Goal: Find specific page/section: Find specific page/section

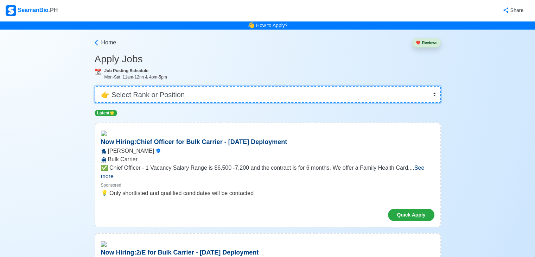
click at [435, 97] on select "👉 Select Rank or Position Master Chief Officer 2nd Officer 3rd Officer Junior O…" at bounding box center [268, 94] width 346 height 17
select select "[PERSON_NAME]"
click at [95, 86] on select "👉 Select Rank or Position Master Chief Officer 2nd Officer 3rd Officer Junior O…" at bounding box center [268, 94] width 346 height 17
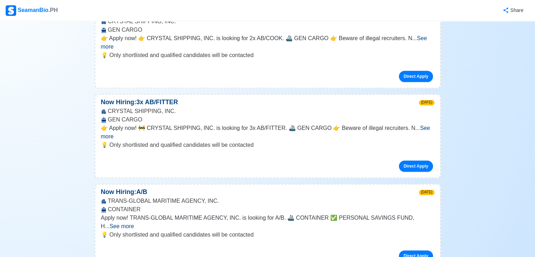
scroll to position [773, 0]
